Goal: Use online tool/utility: Utilize a website feature to perform a specific function

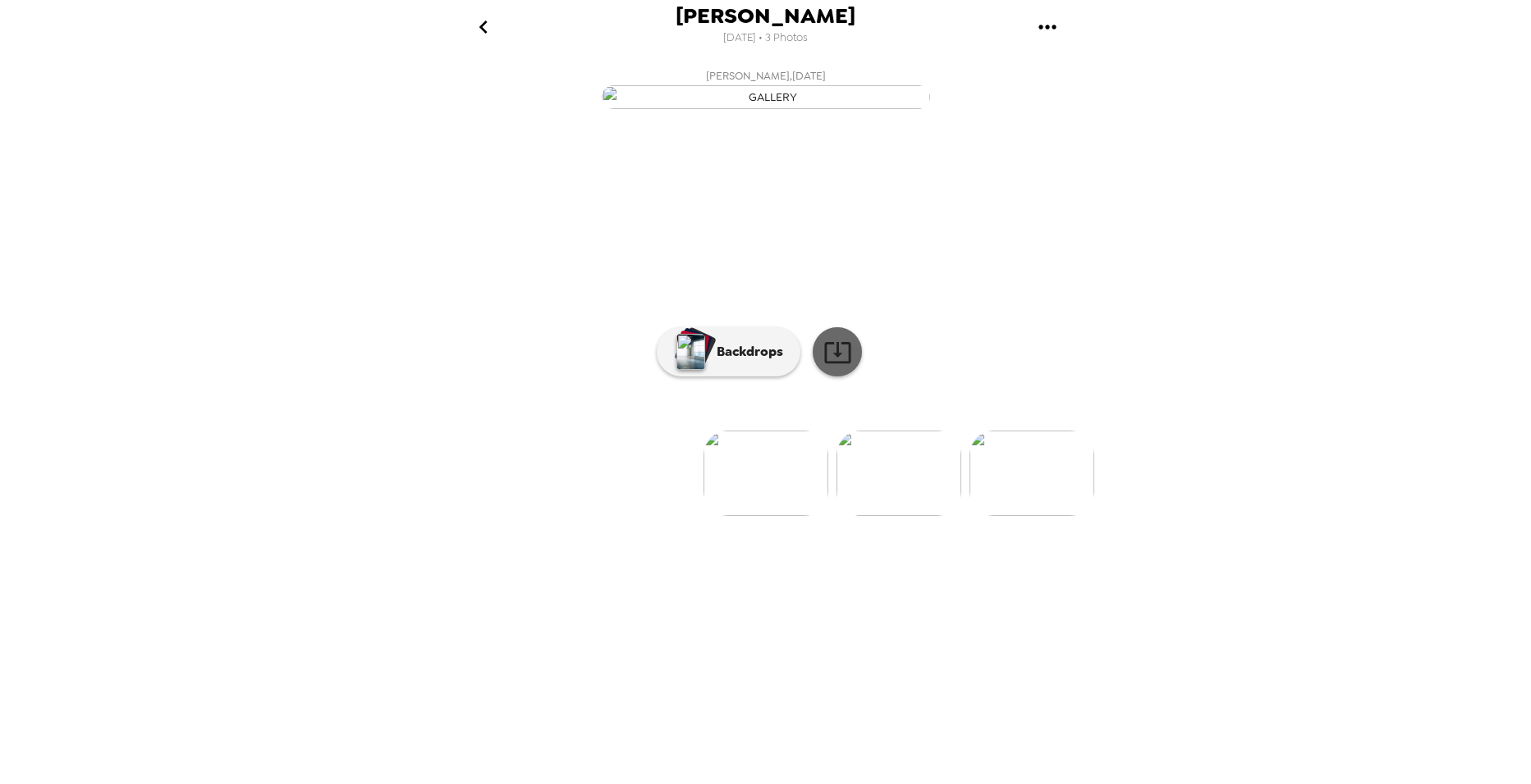
click at [829, 367] on icon at bounding box center [837, 351] width 28 height 28
click at [754, 377] on button "Backdrops" at bounding box center [728, 352] width 144 height 49
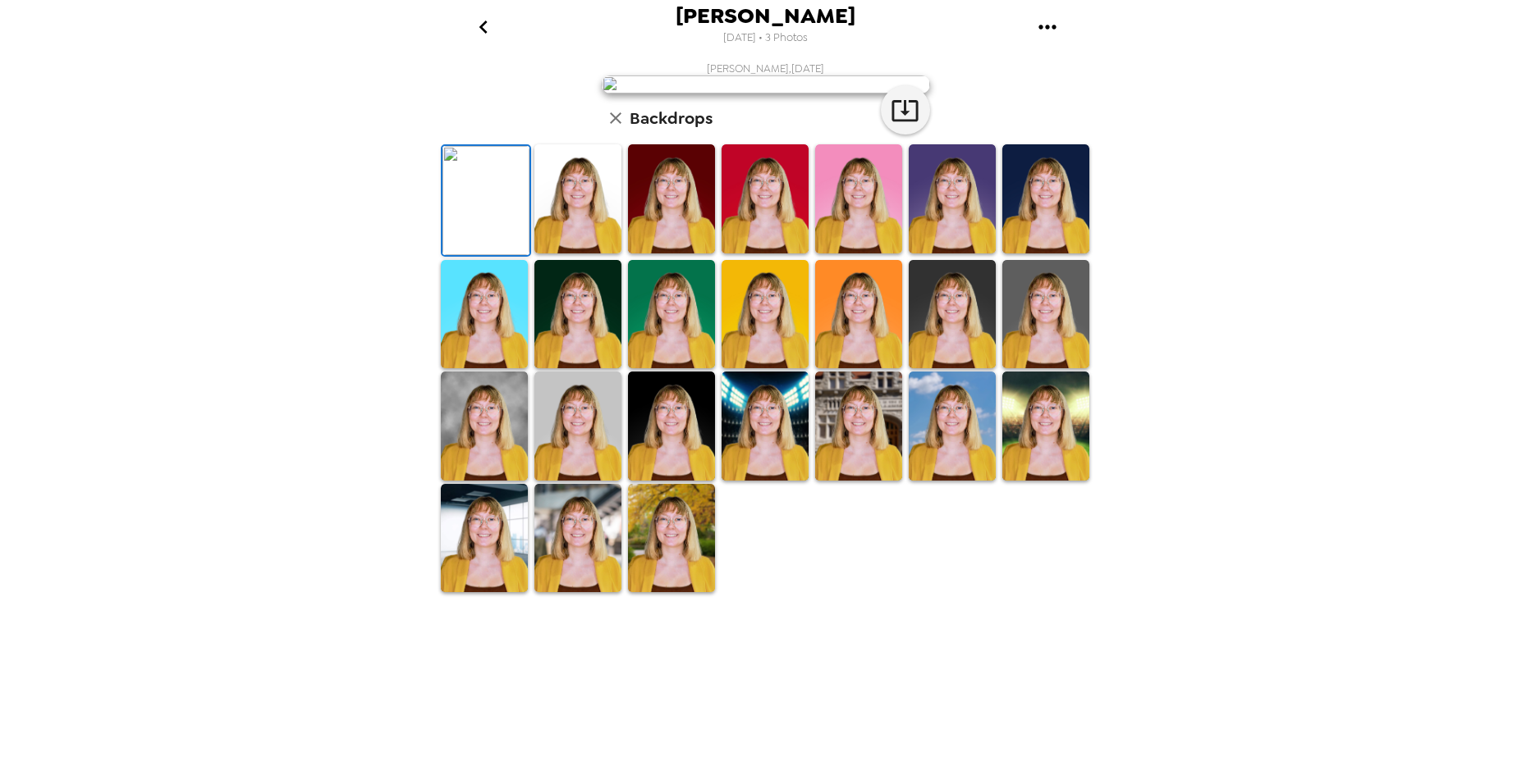
click at [677, 593] on img at bounding box center [671, 539] width 87 height 110
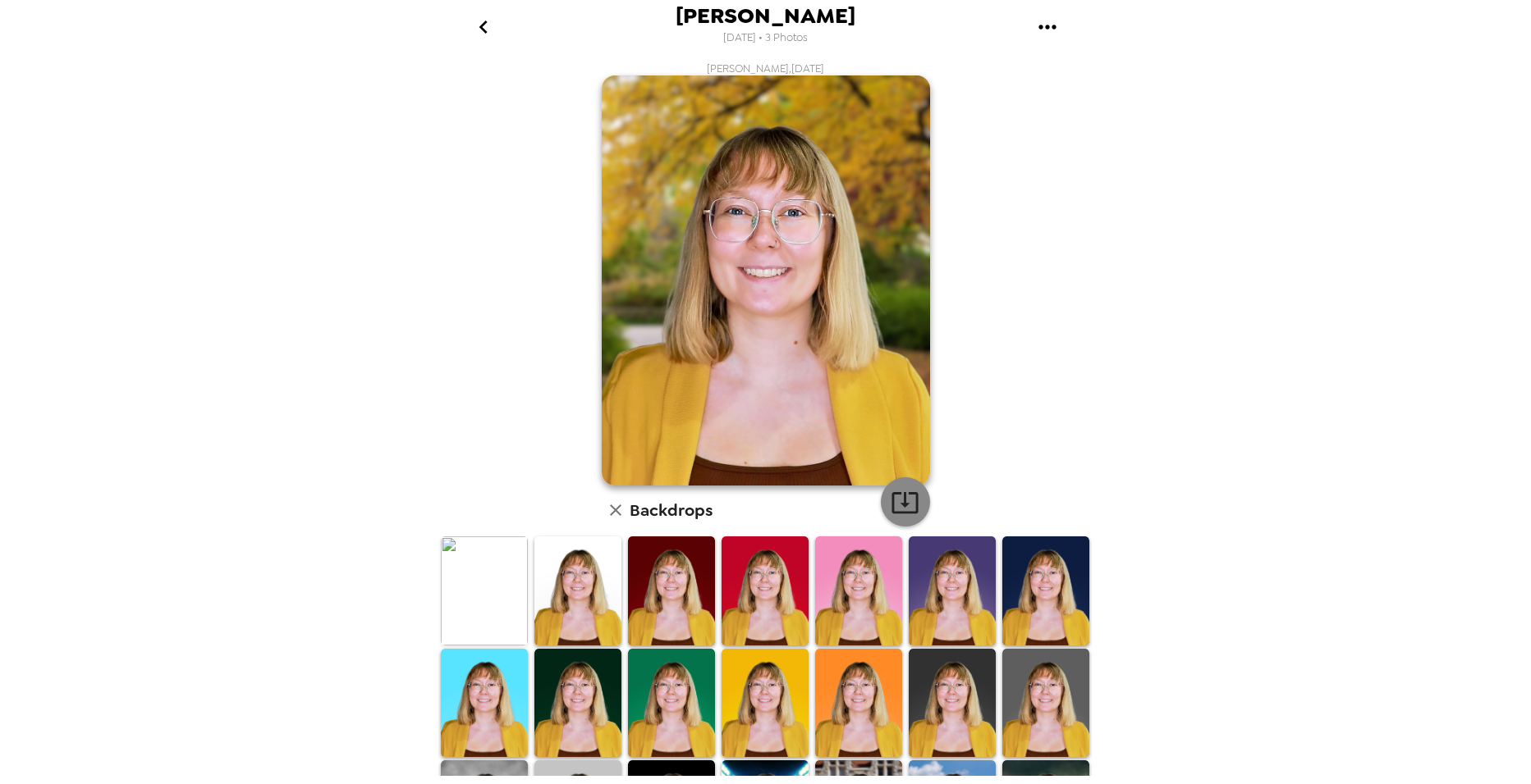
click at [893, 509] on icon "button" at bounding box center [905, 502] width 28 height 28
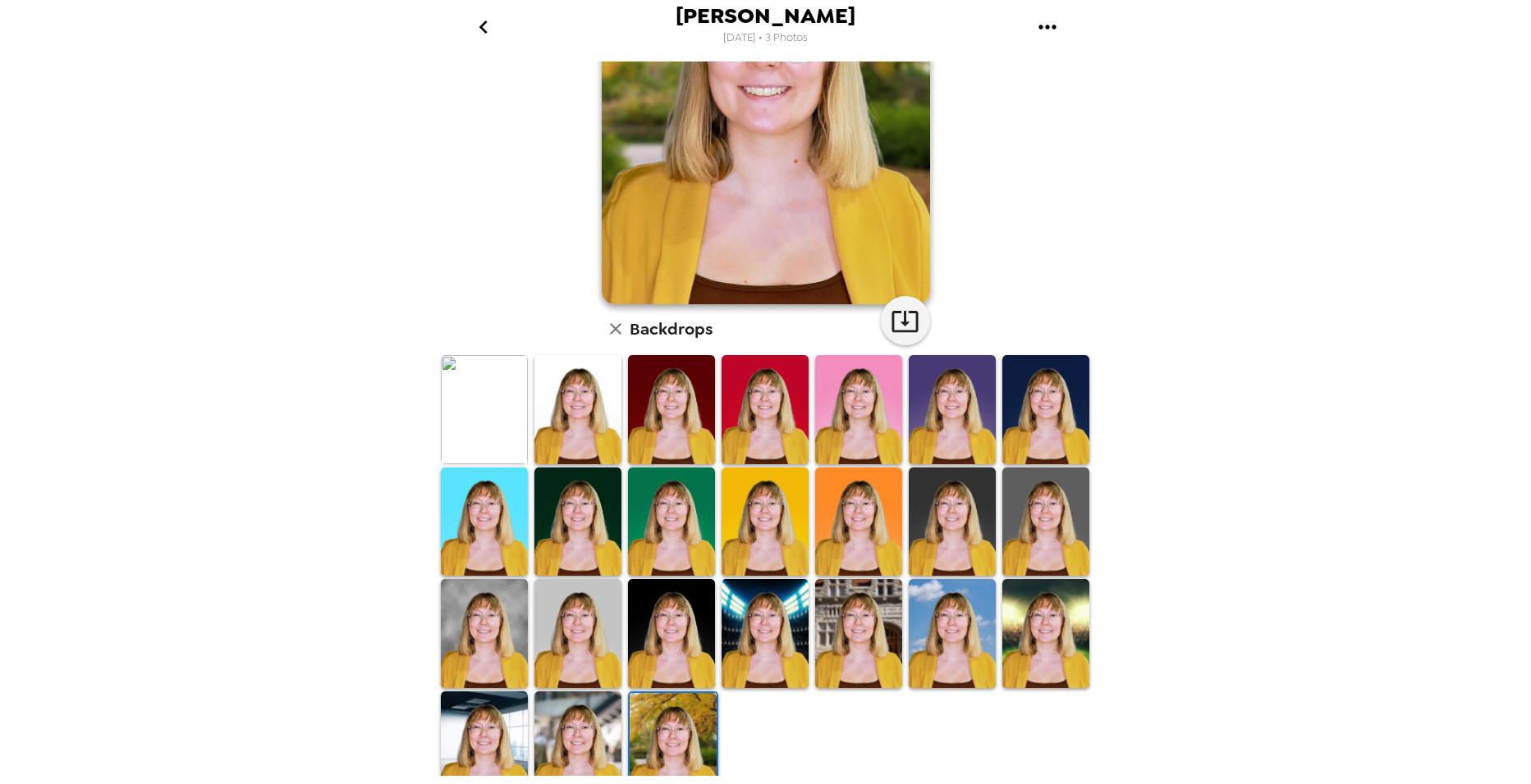
scroll to position [202, 0]
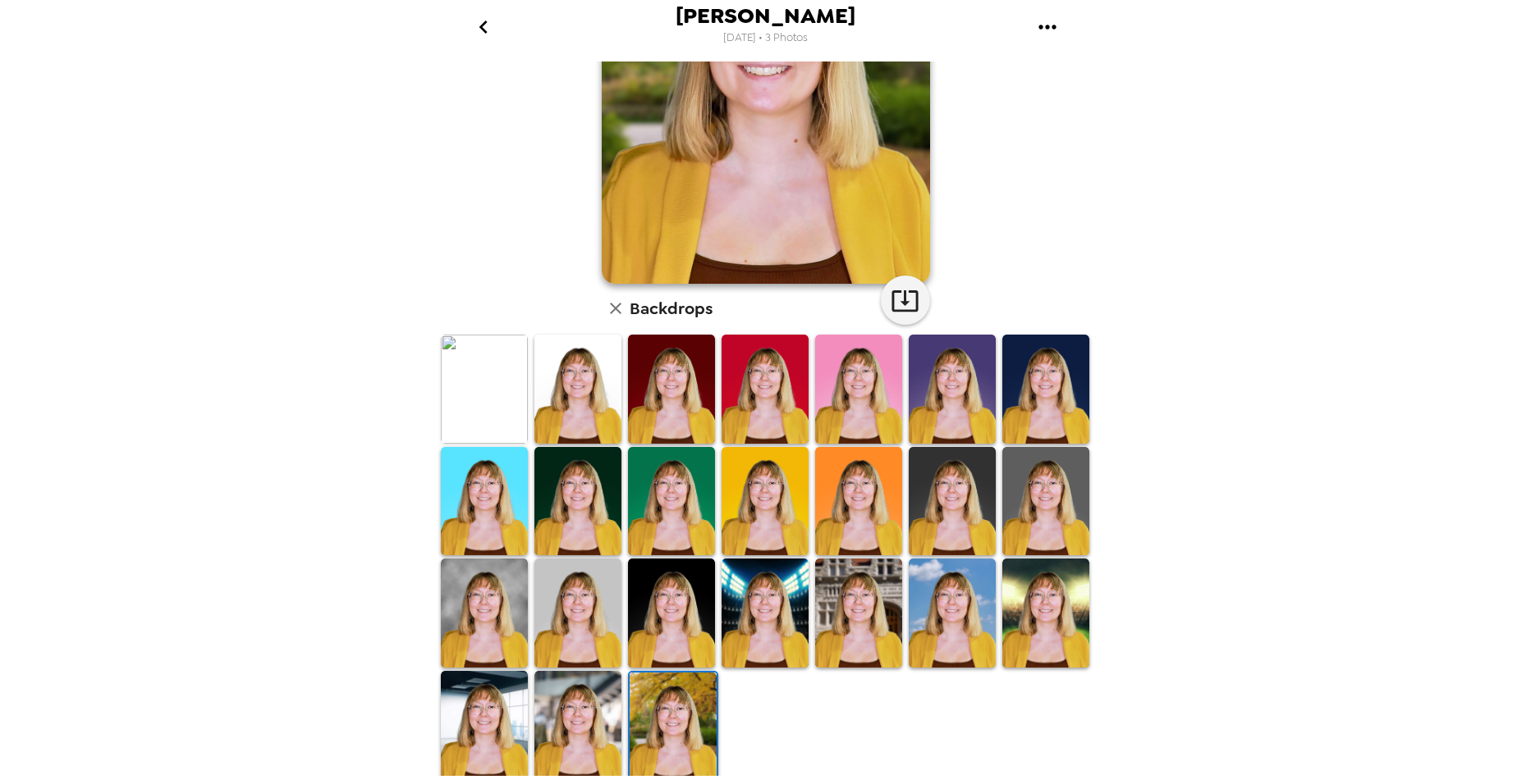
click at [951, 491] on img at bounding box center [951, 502] width 87 height 110
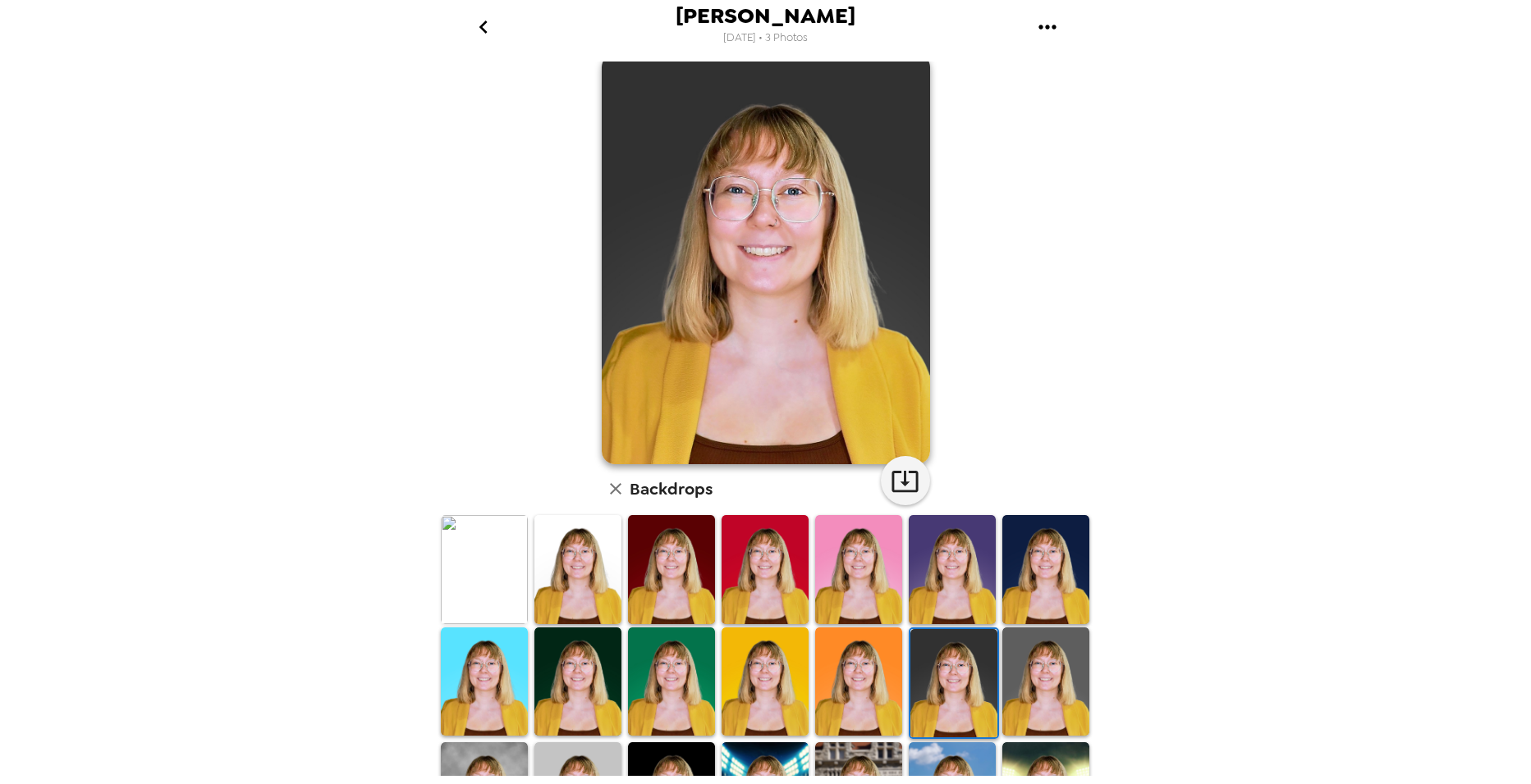
scroll to position [0, 0]
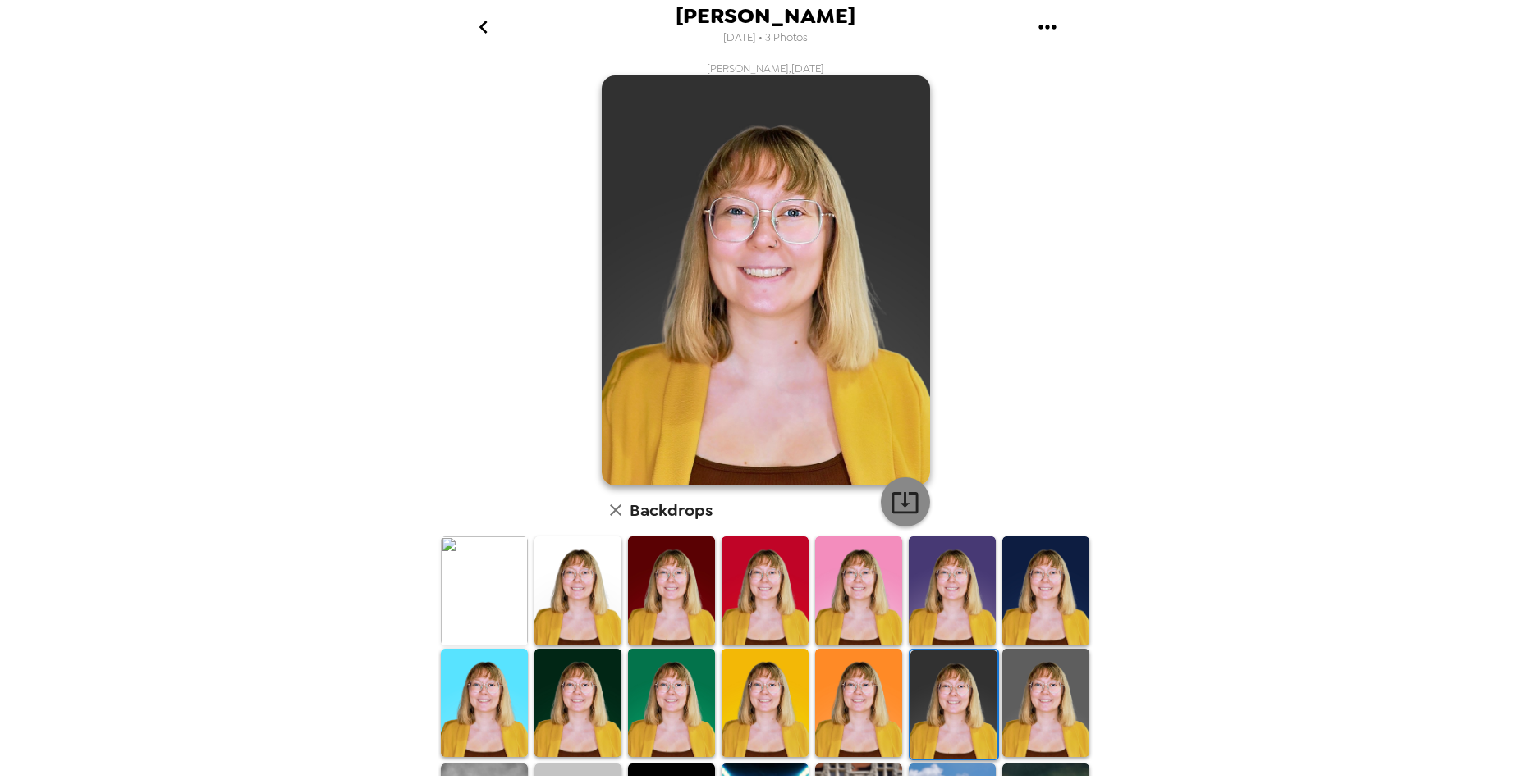
click at [910, 515] on icon "button" at bounding box center [905, 502] width 28 height 28
click at [650, 617] on img at bounding box center [671, 591] width 87 height 110
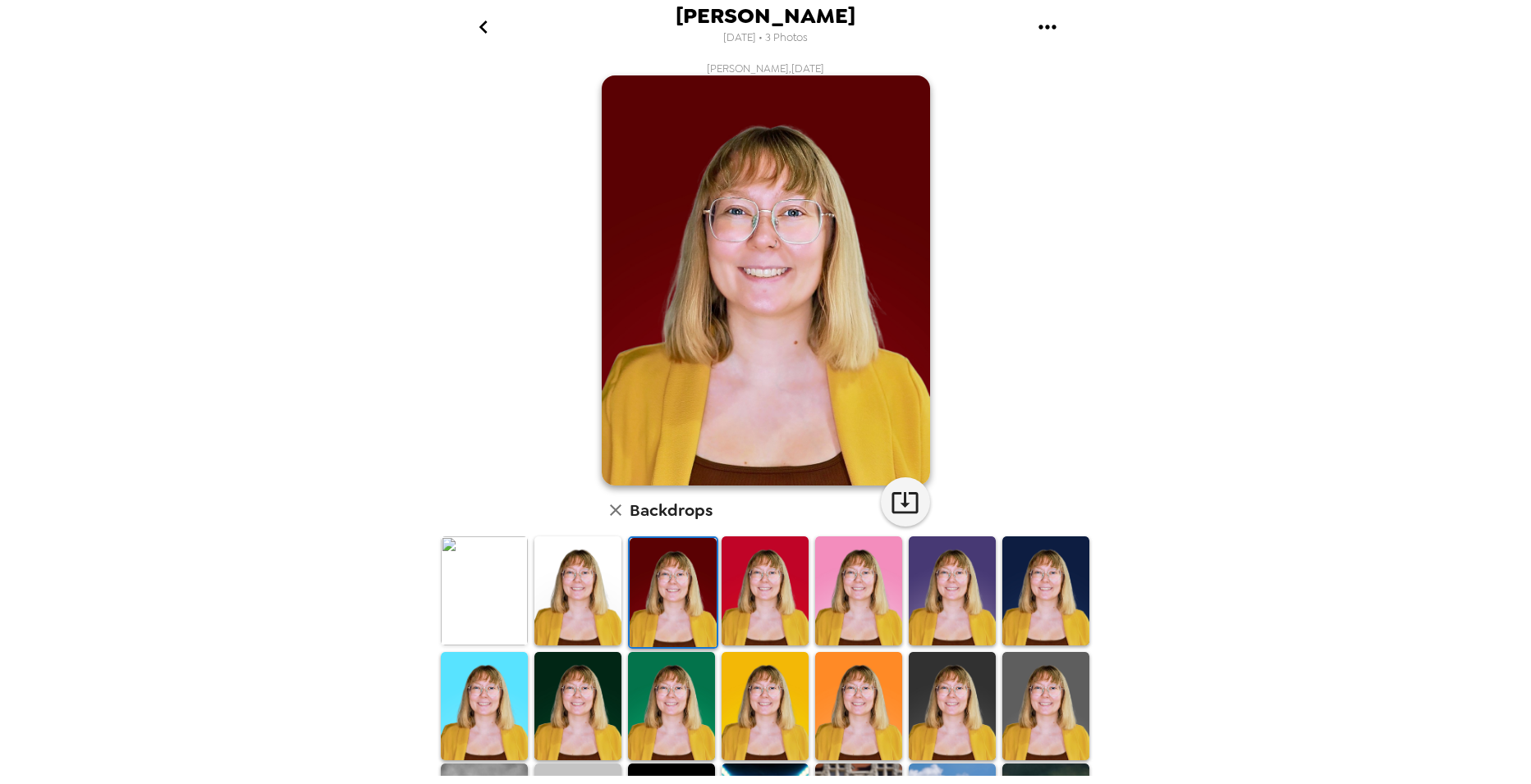
click at [932, 576] on img at bounding box center [951, 591] width 87 height 110
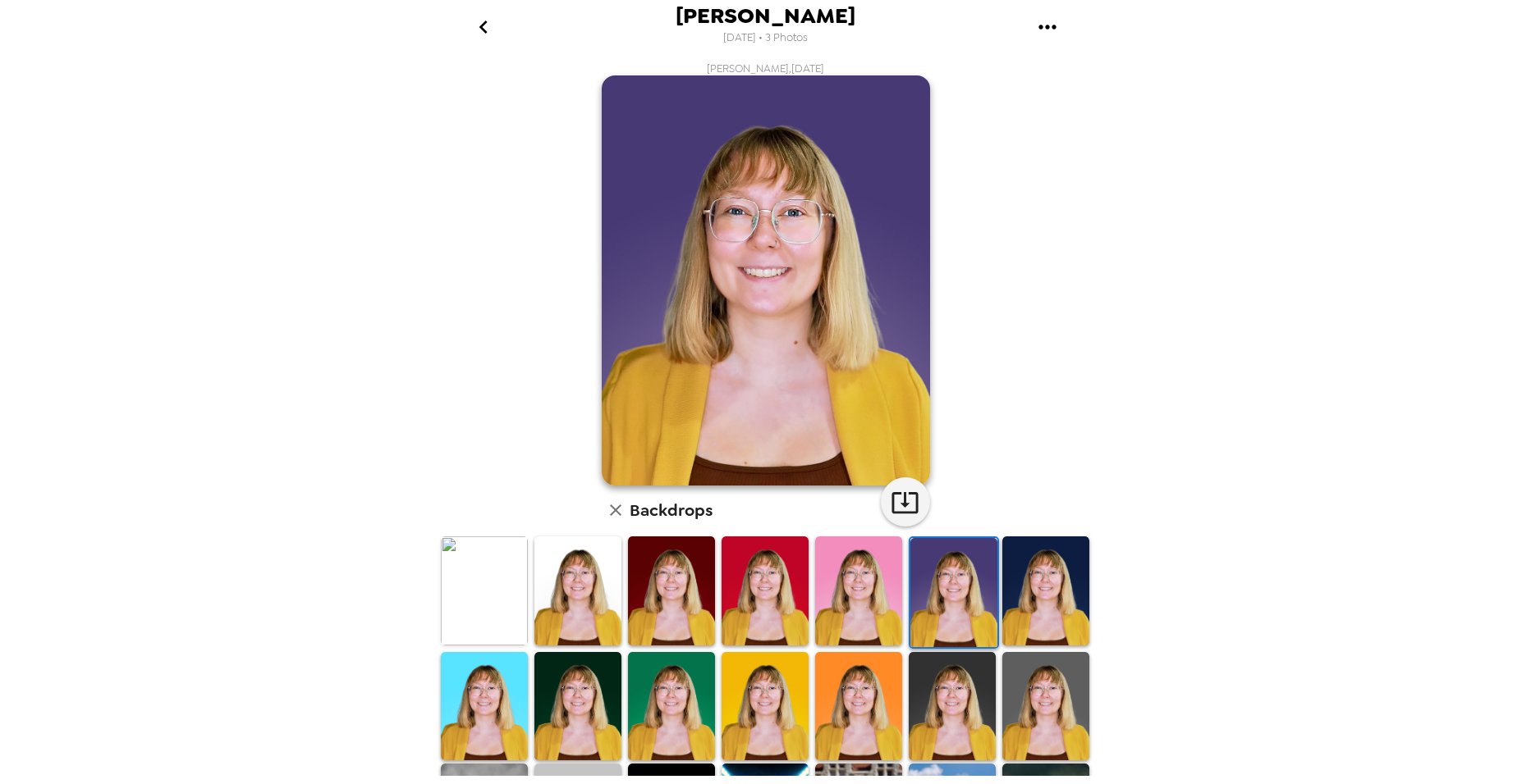
click at [1021, 582] on img at bounding box center [1045, 591] width 87 height 110
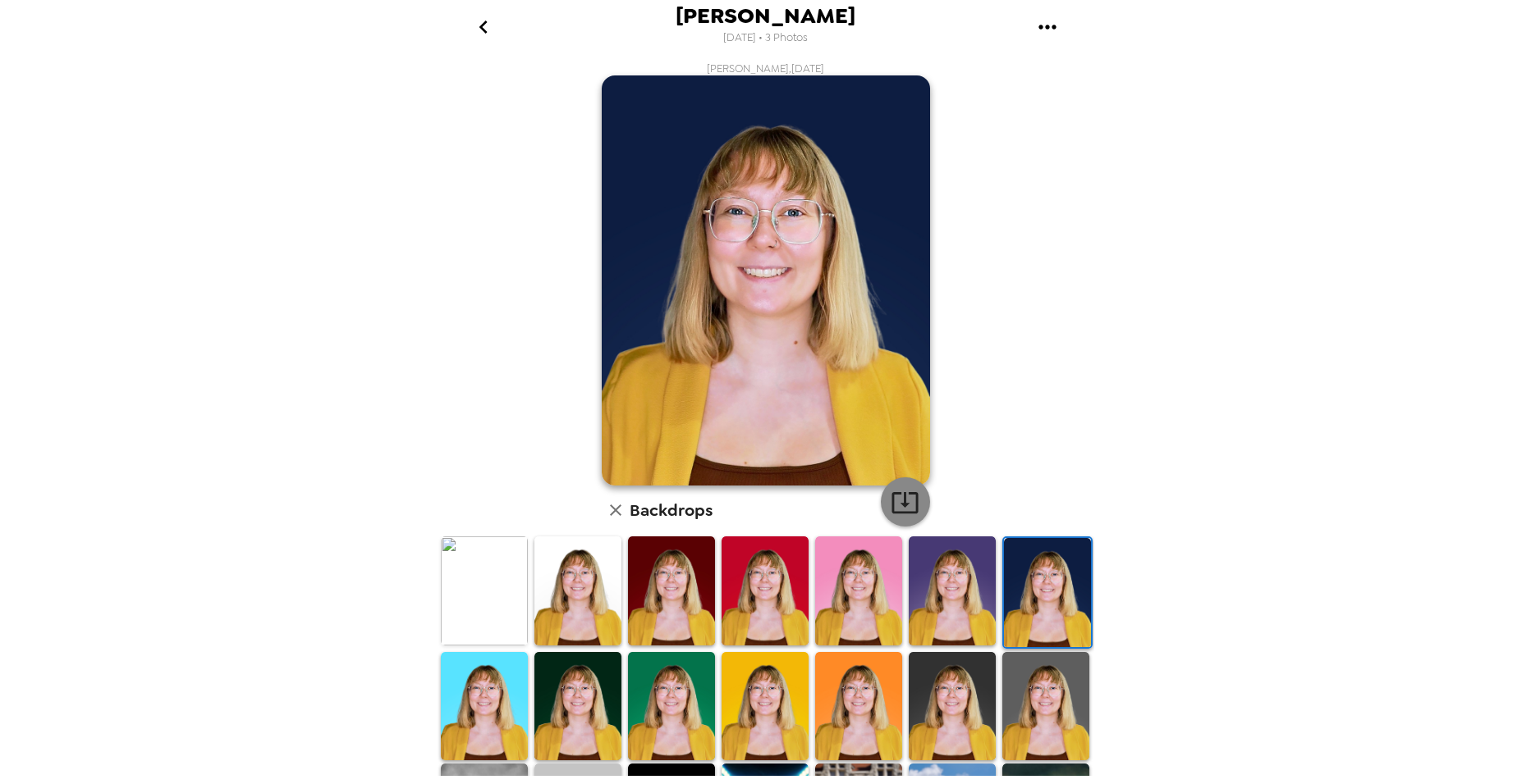
click at [902, 512] on icon "button" at bounding box center [904, 503] width 26 height 22
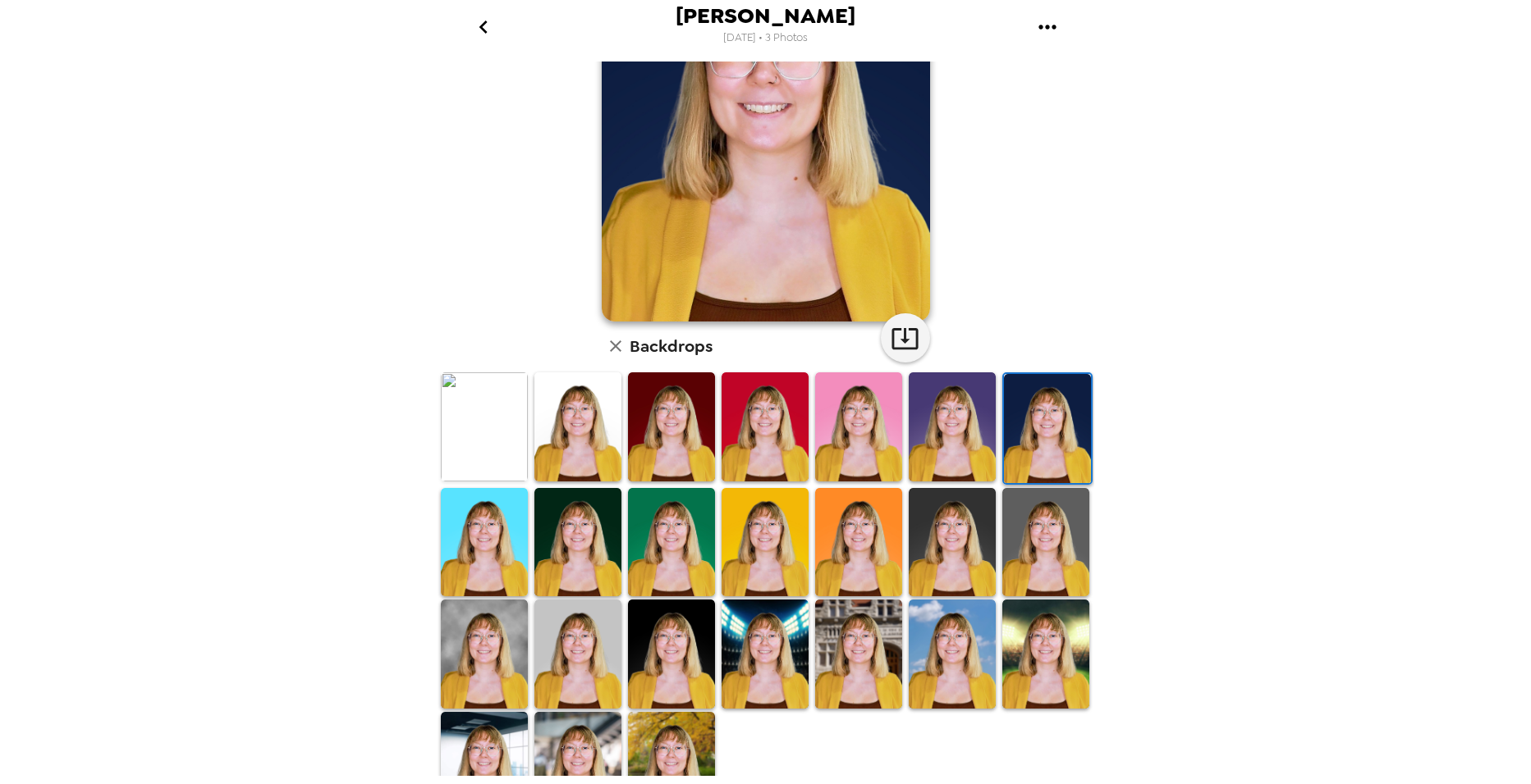
click at [580, 553] on img at bounding box center [578, 543] width 87 height 110
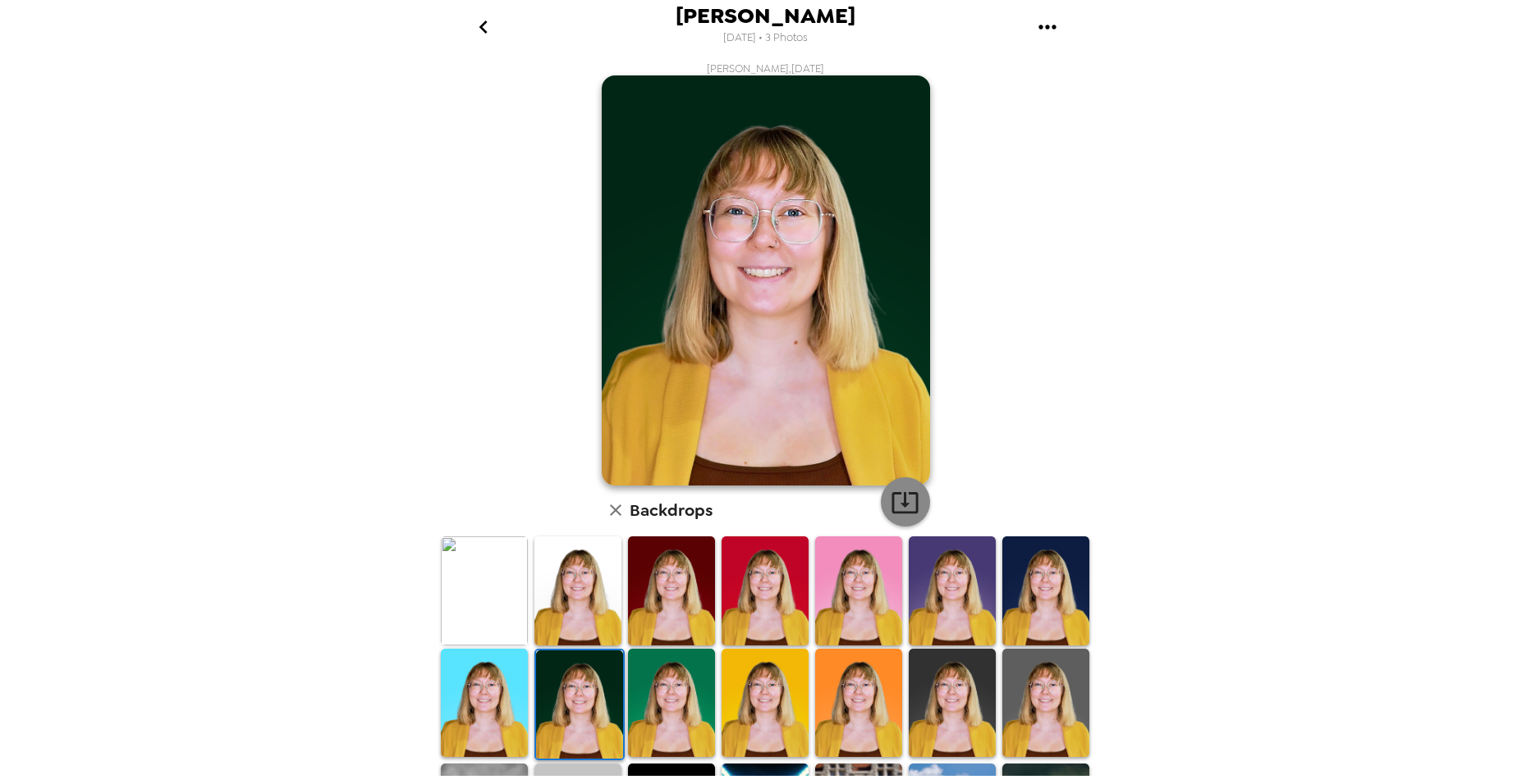
click at [895, 501] on icon "button" at bounding box center [905, 502] width 28 height 28
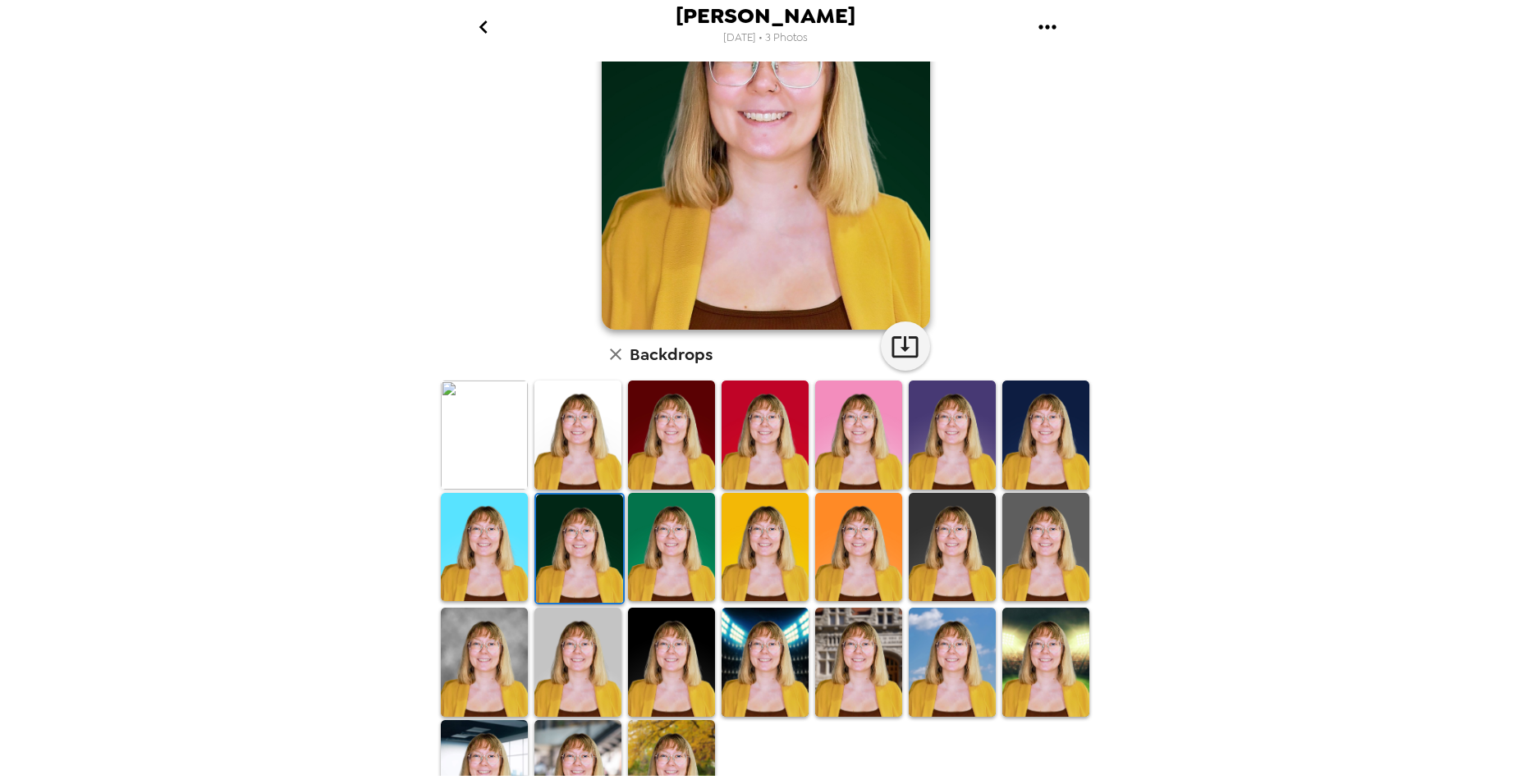
scroll to position [202, 0]
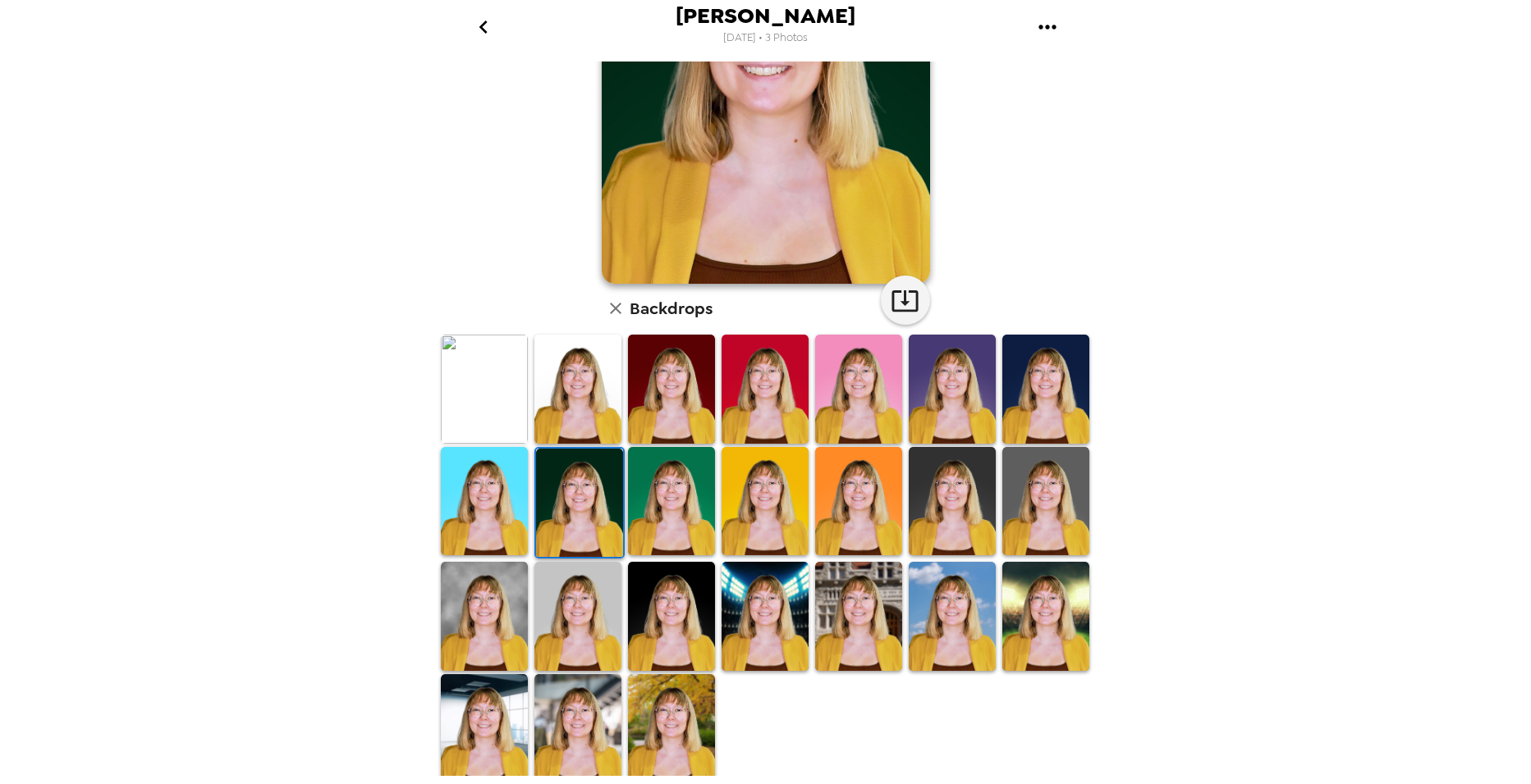
click at [695, 610] on img at bounding box center [671, 617] width 87 height 110
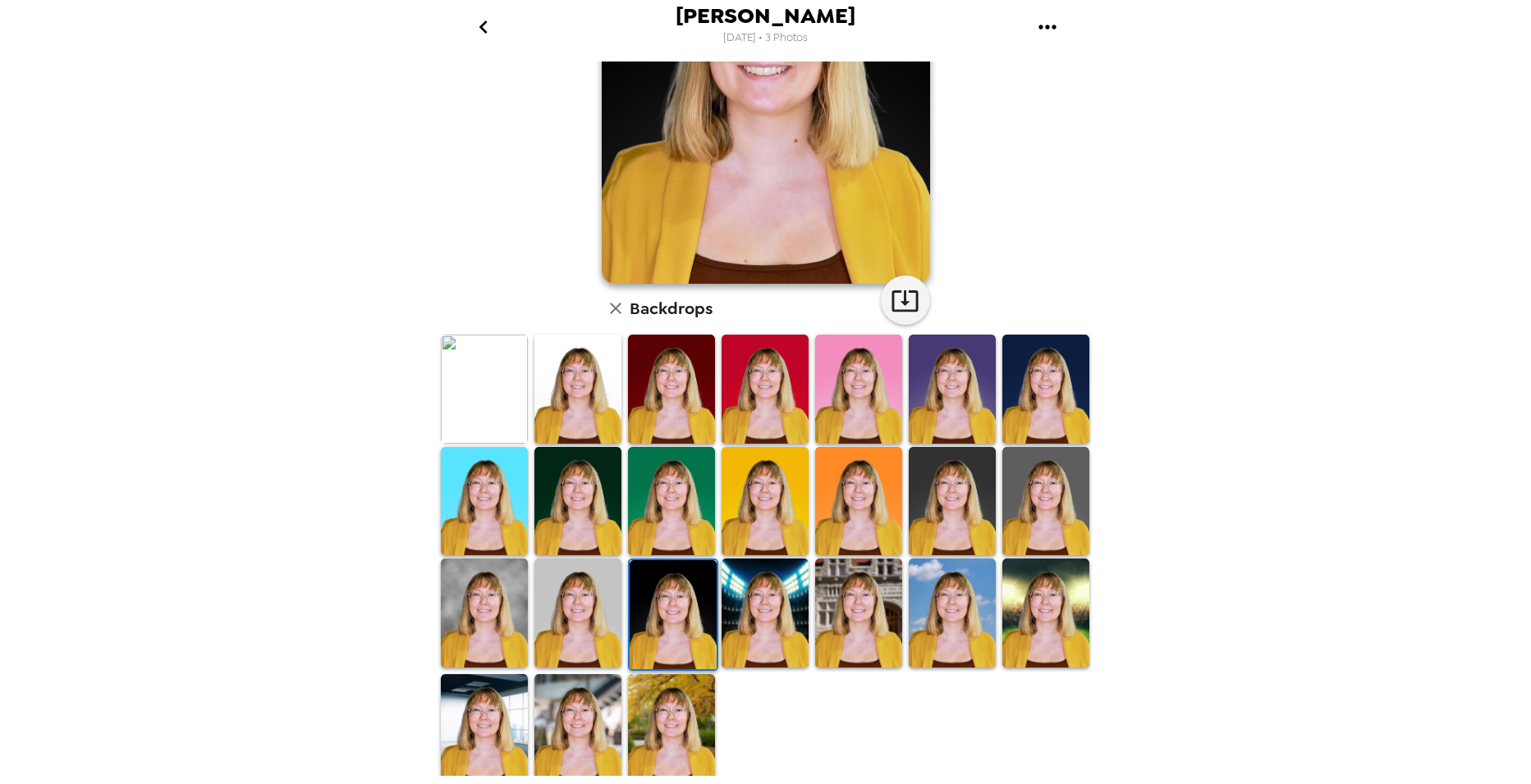
click at [776, 617] on img at bounding box center [765, 614] width 87 height 110
